Goal: Check status: Check status

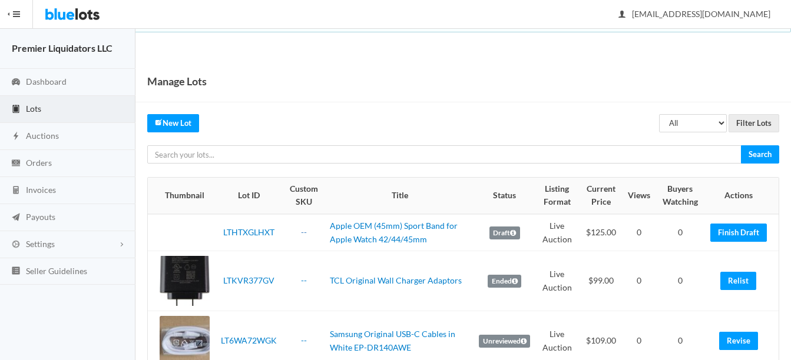
scroll to position [59, 0]
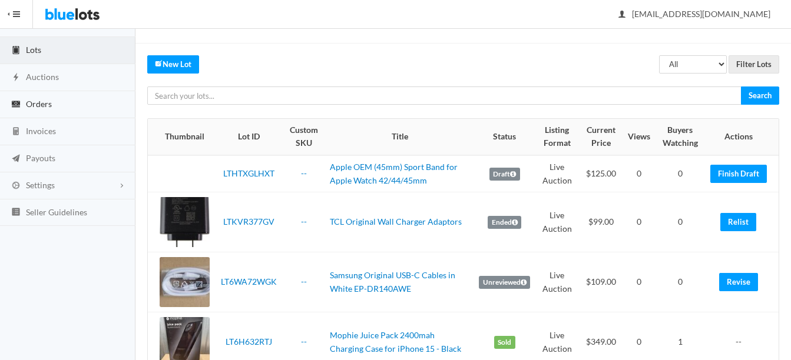
click at [37, 104] on span "Orders" at bounding box center [39, 104] width 26 height 10
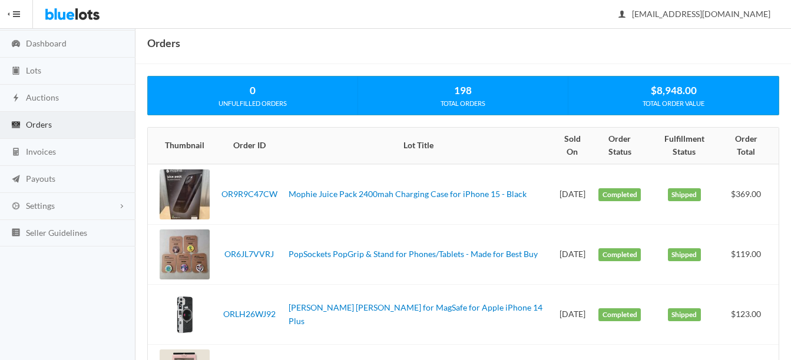
scroll to position [59, 0]
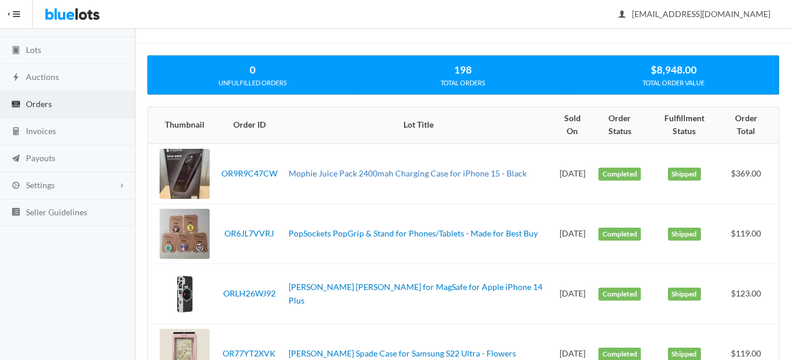
click at [476, 173] on link "Mophie Juice Pack 2400mah Charging Case for iPhone 15 - Black" at bounding box center [408, 173] width 238 height 10
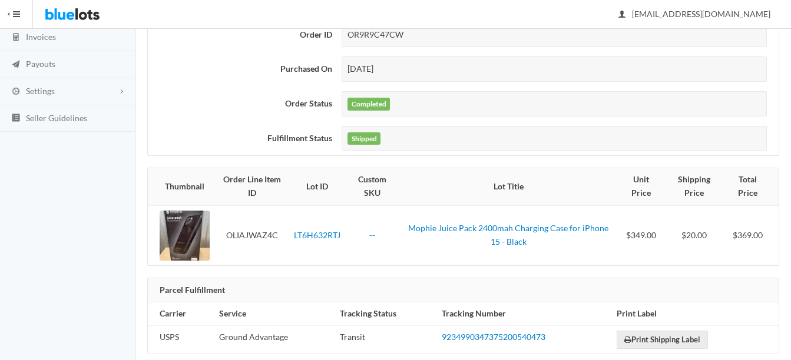
scroll to position [171, 0]
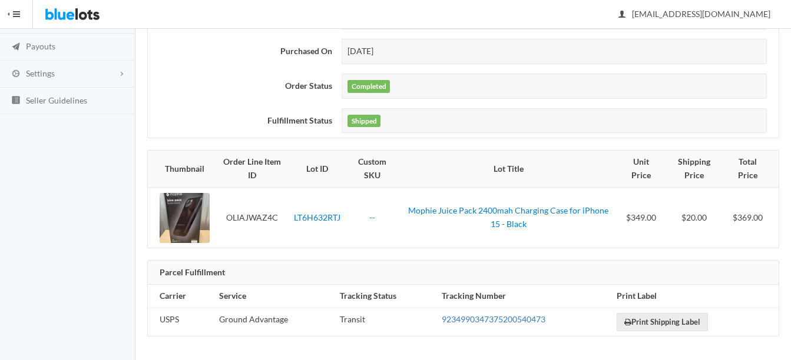
click at [489, 316] on link "9234990347375200540473" at bounding box center [494, 319] width 104 height 10
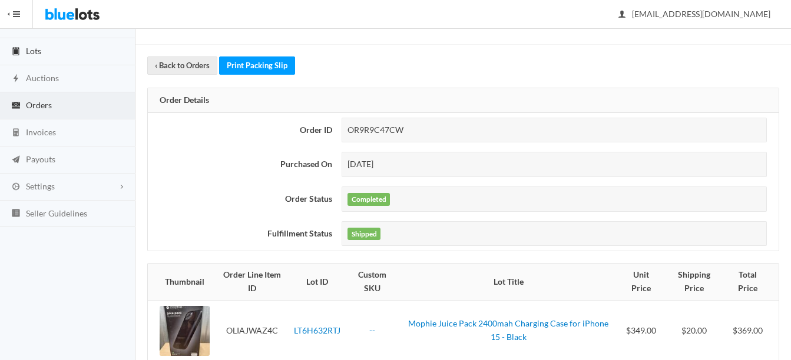
scroll to position [0, 0]
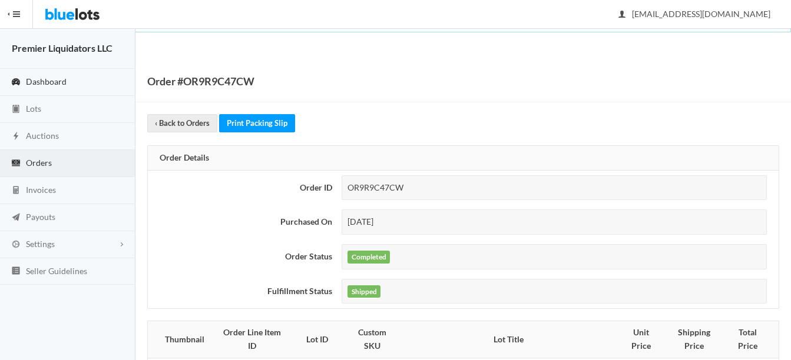
click at [47, 78] on span "Dashboard" at bounding box center [46, 82] width 41 height 10
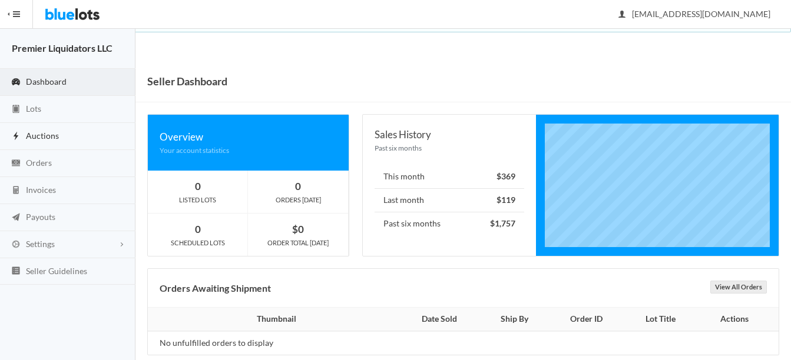
click at [40, 137] on span "Auctions" at bounding box center [42, 136] width 33 height 10
